Goal: Task Accomplishment & Management: Manage account settings

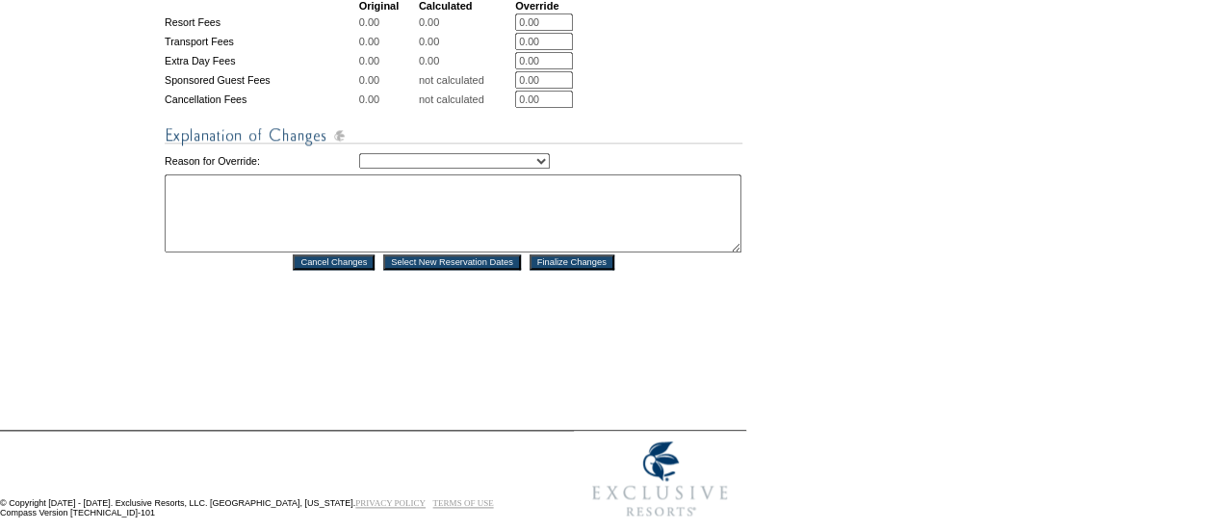
scroll to position [945, 0]
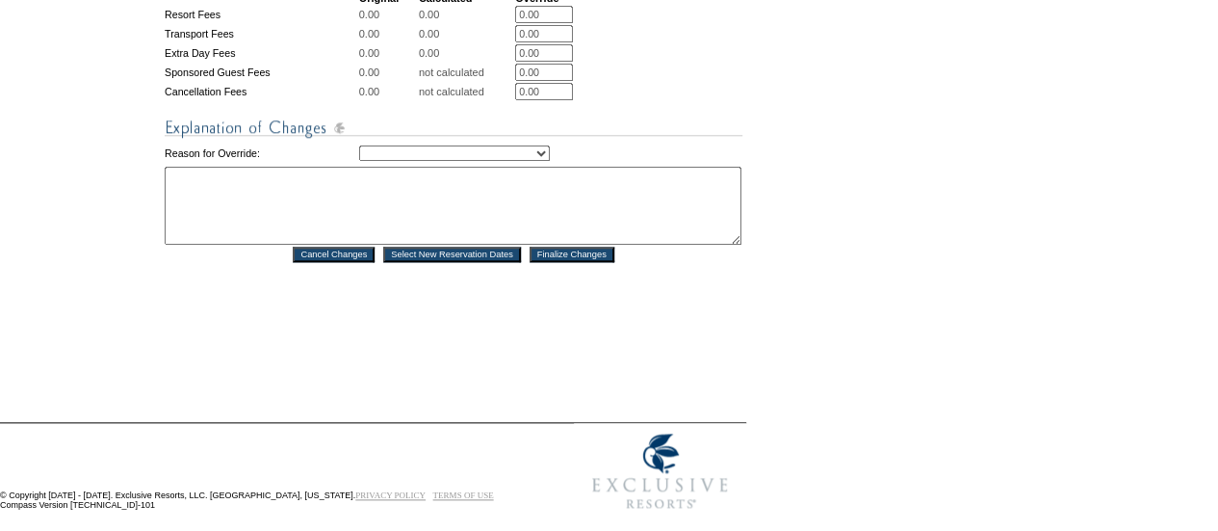
click at [555, 262] on input "Finalize Changes" at bounding box center [572, 254] width 85 height 15
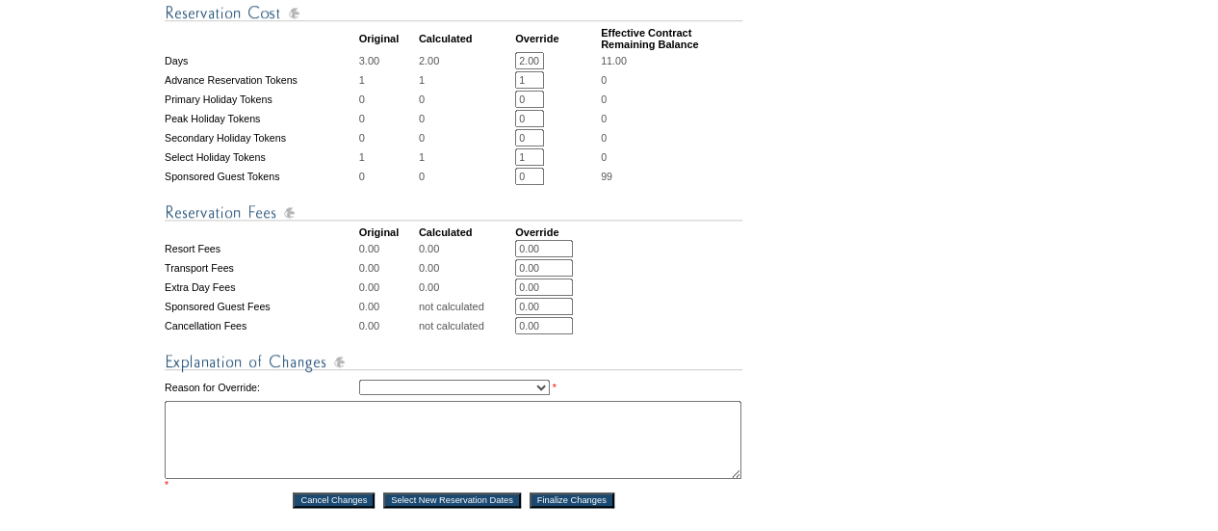
scroll to position [853, 0]
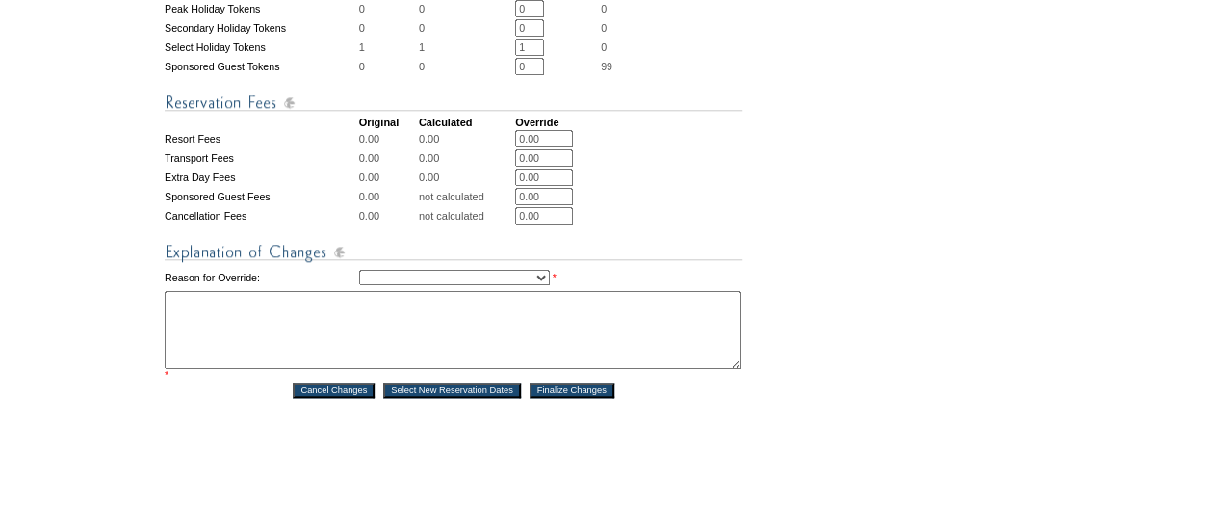
click at [432, 285] on select "Creating Continuous Stay Days Rebooked After Cancellation Editing Occupant Expe…" at bounding box center [454, 277] width 191 height 15
select select "1042"
click at [359, 285] on select "Creating Continuous Stay Days Rebooked After Cancellation Editing Occupant Expe…" at bounding box center [454, 277] width 191 height 15
click at [289, 369] on textarea at bounding box center [453, 330] width 577 height 78
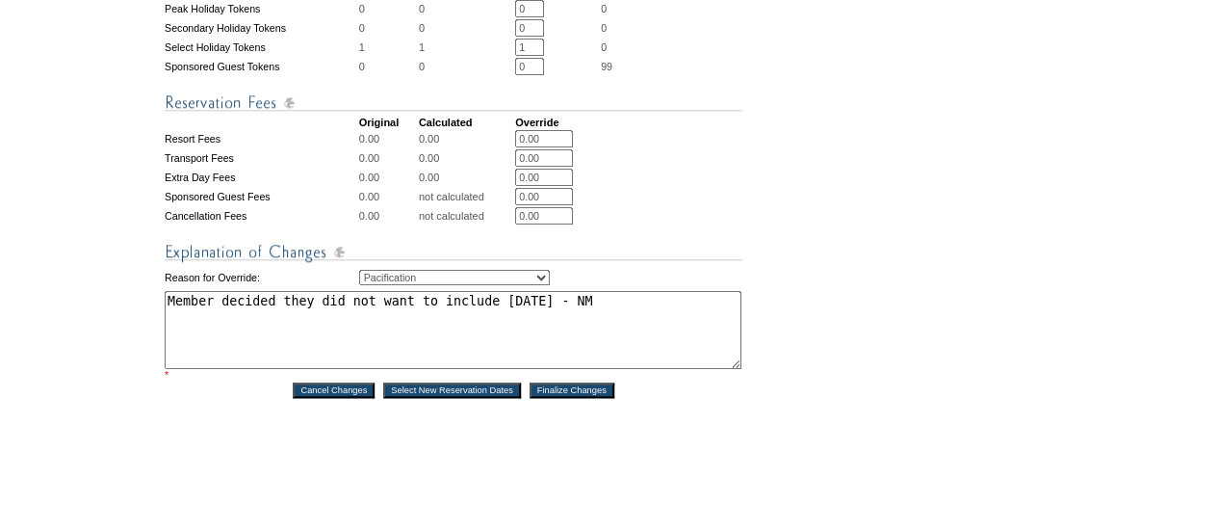
type textarea "Member decided they did not want to include [DATE] - NM"
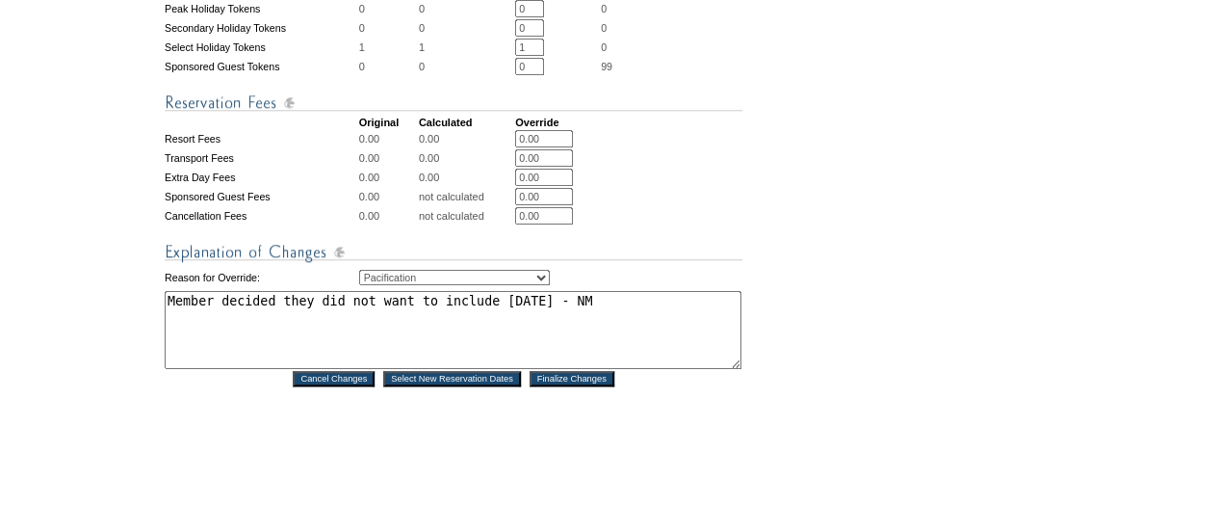
click at [581, 386] on input "Finalize Changes" at bounding box center [572, 378] width 85 height 15
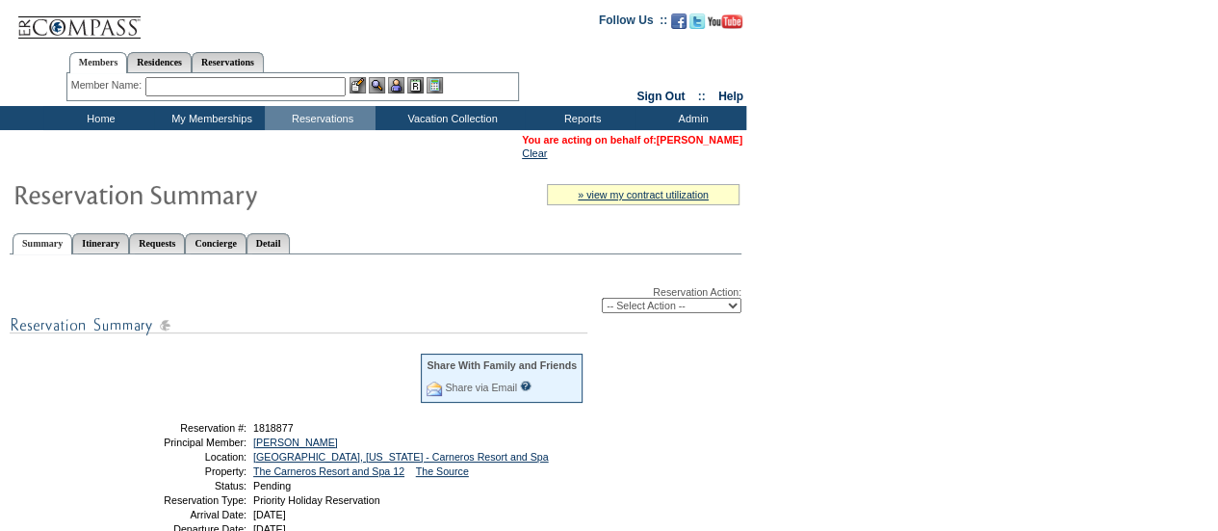
click at [657, 140] on link "Stephen Padovano" at bounding box center [700, 140] width 86 height 12
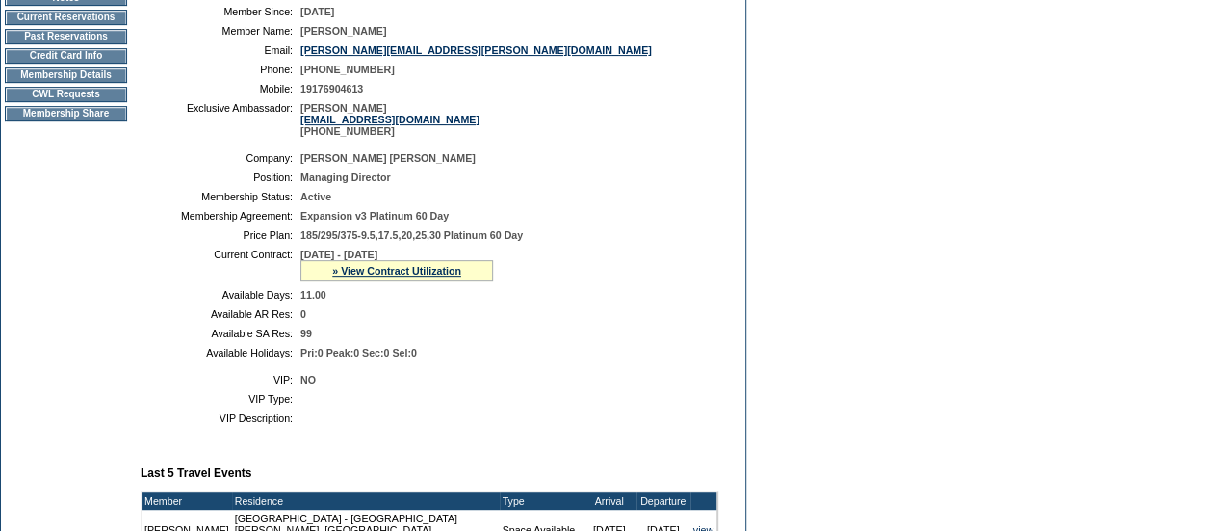
scroll to position [291, 0]
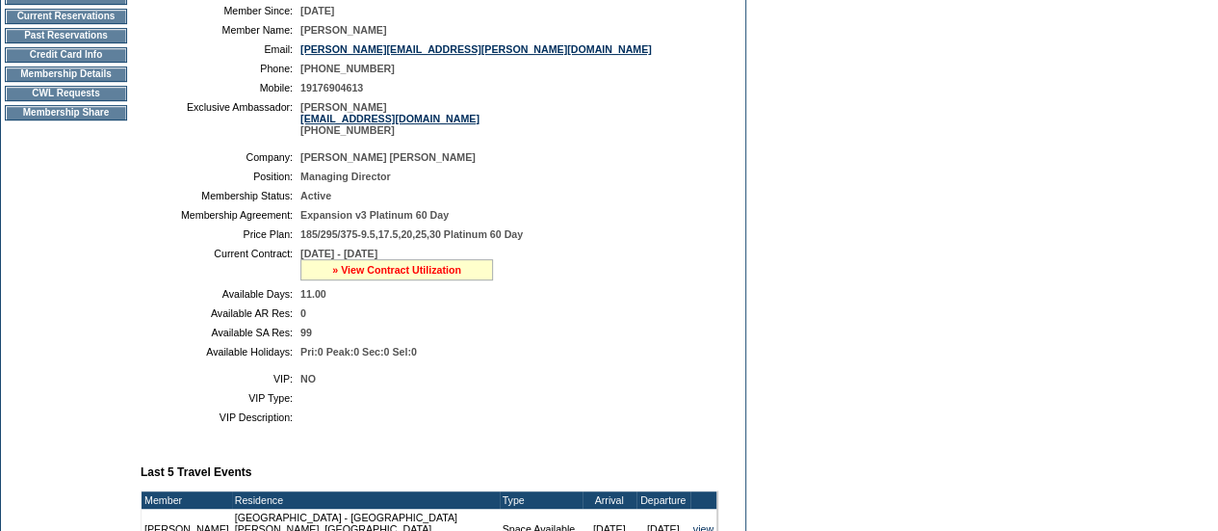
click at [420, 275] on link "» View Contract Utilization" at bounding box center [396, 270] width 129 height 12
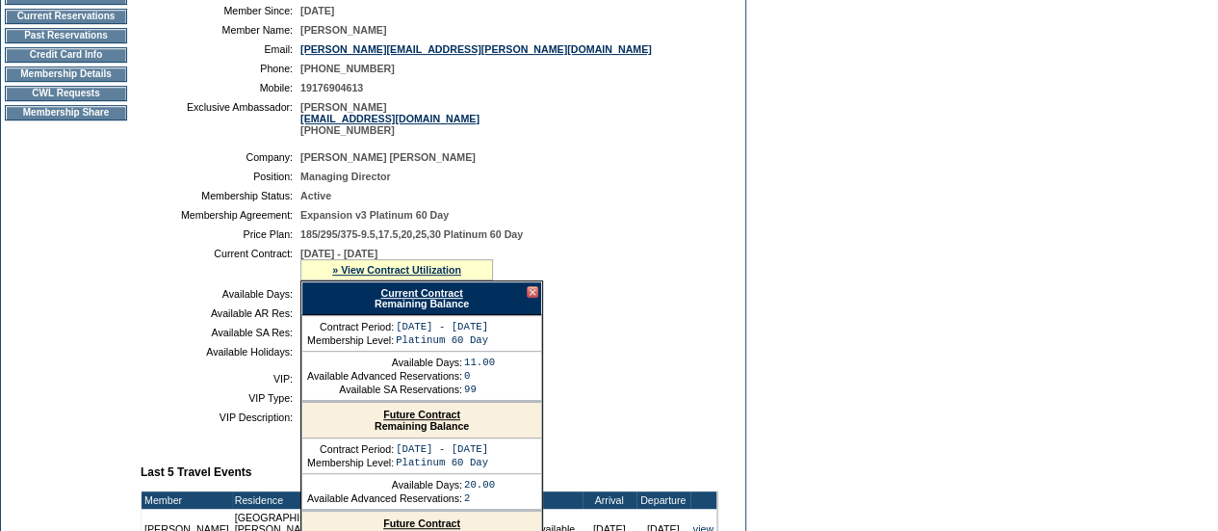
scroll to position [489, 0]
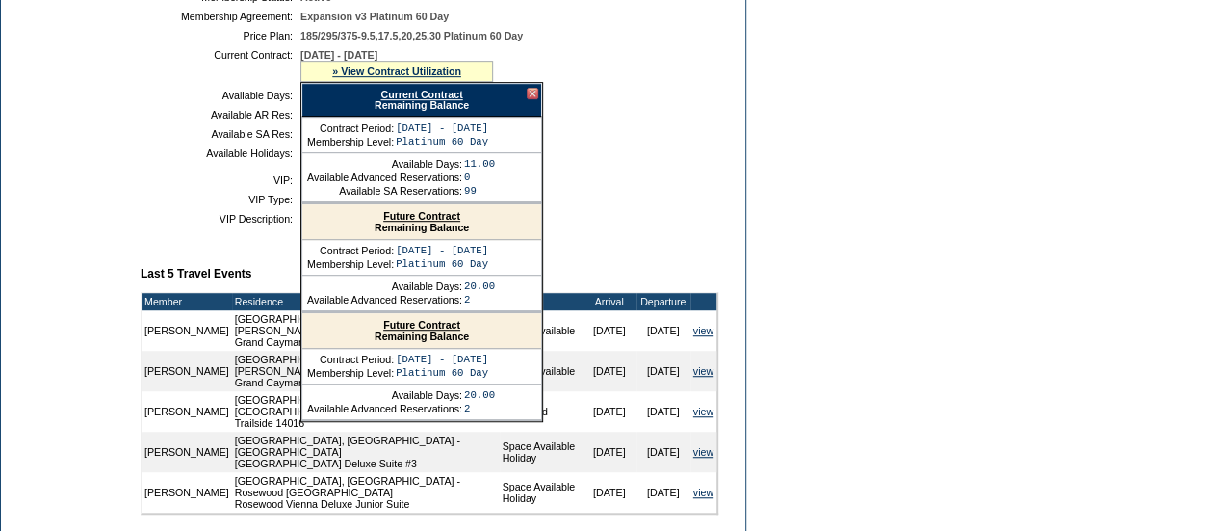
click at [438, 111] on div "Current Contract Remaining Balance" at bounding box center [421, 100] width 241 height 34
click at [422, 100] on link "Current Contract" at bounding box center [421, 95] width 82 height 12
click at [447, 100] on link "Current Contract" at bounding box center [421, 95] width 82 height 12
click at [531, 99] on div at bounding box center [533, 94] width 12 height 12
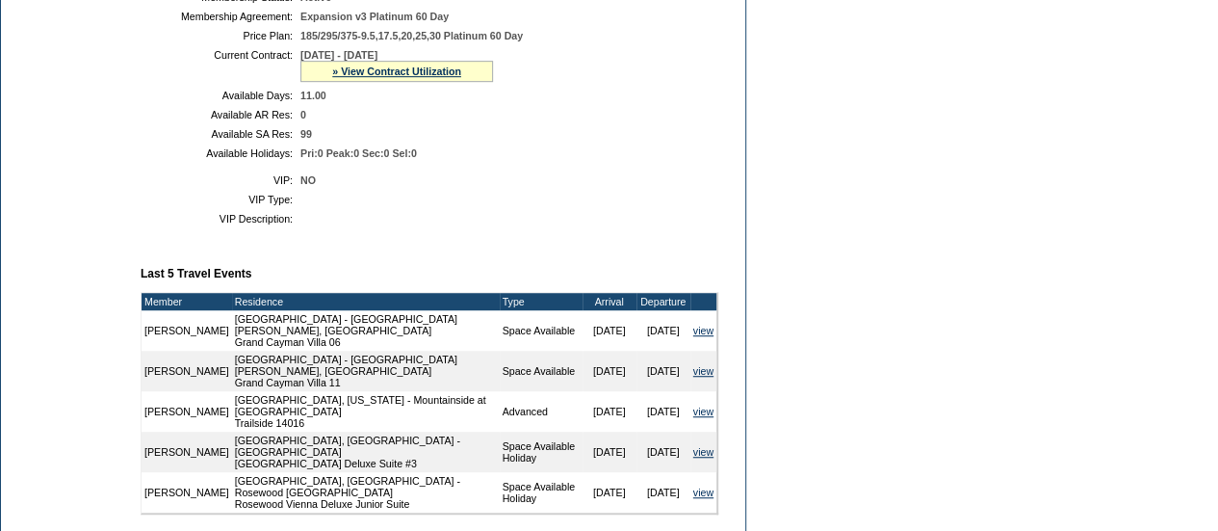
scroll to position [0, 0]
